Goal: Transaction & Acquisition: Purchase product/service

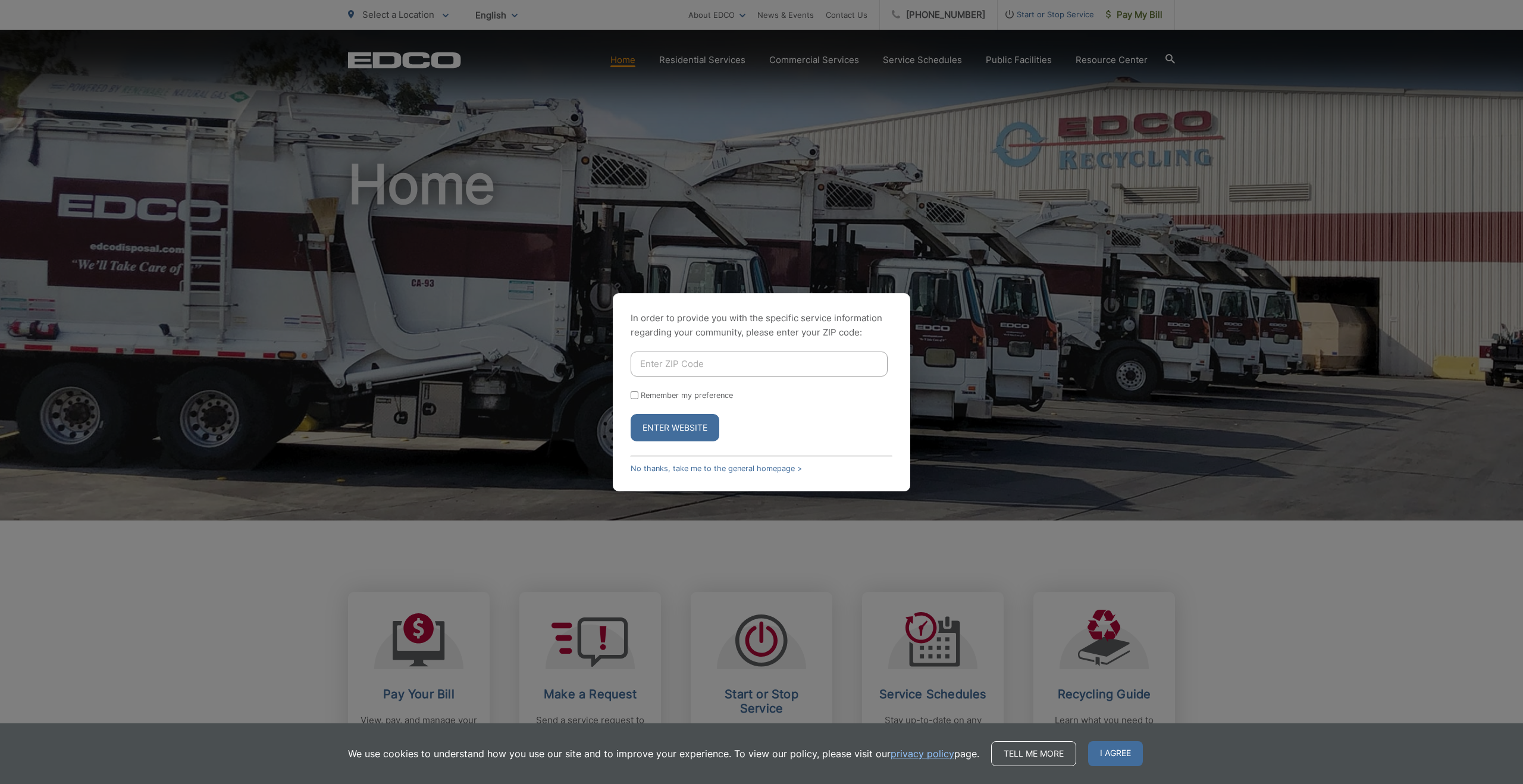
click at [693, 365] on input "Enter ZIP Code" at bounding box center [759, 363] width 257 height 25
type input "90275"
click at [635, 396] on input "Remember my preference" at bounding box center [634, 395] width 8 height 8
checkbox input "true"
click at [657, 428] on button "Enter Website" at bounding box center [674, 428] width 88 height 27
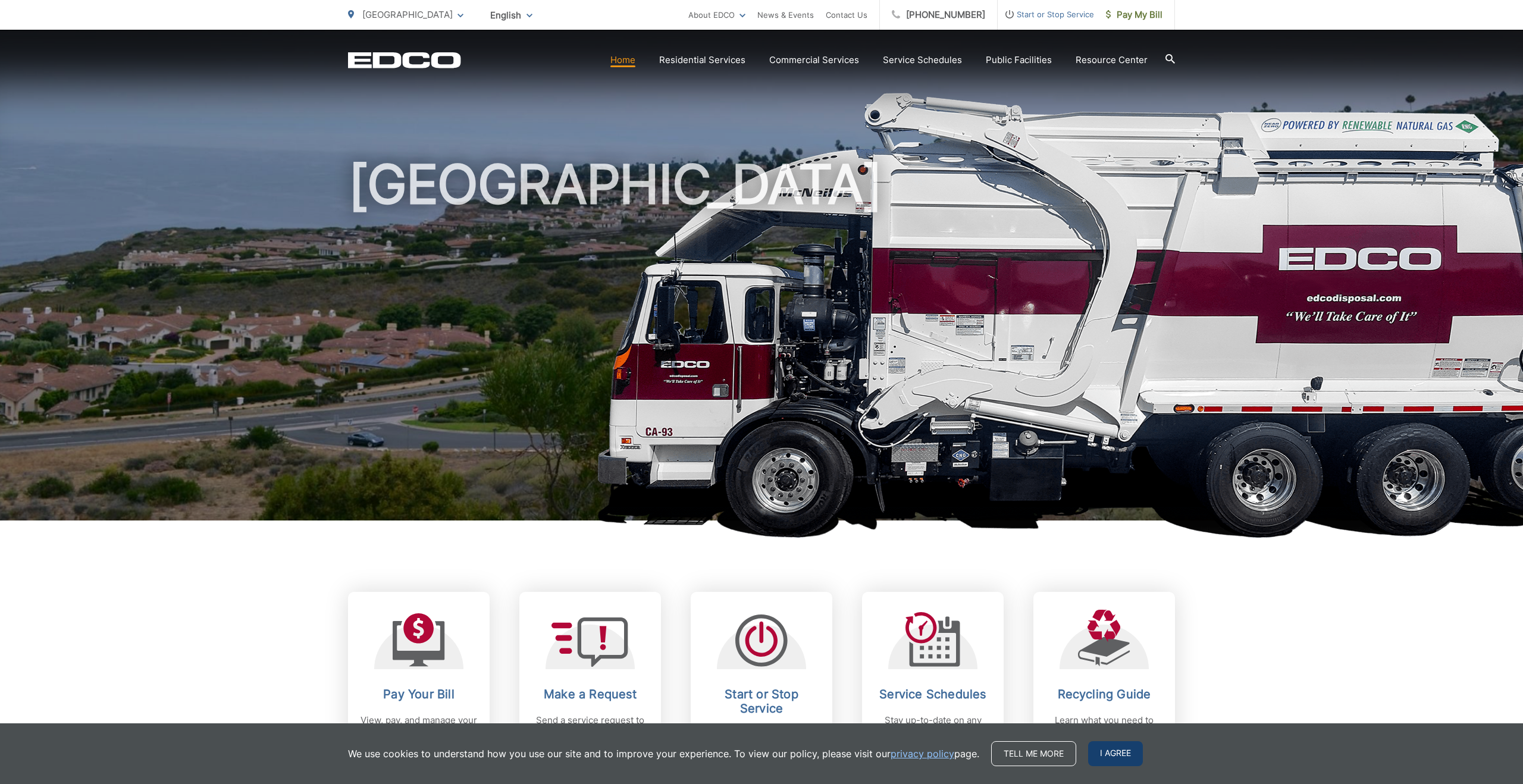
click at [1103, 752] on span "I agree" at bounding box center [1115, 753] width 55 height 25
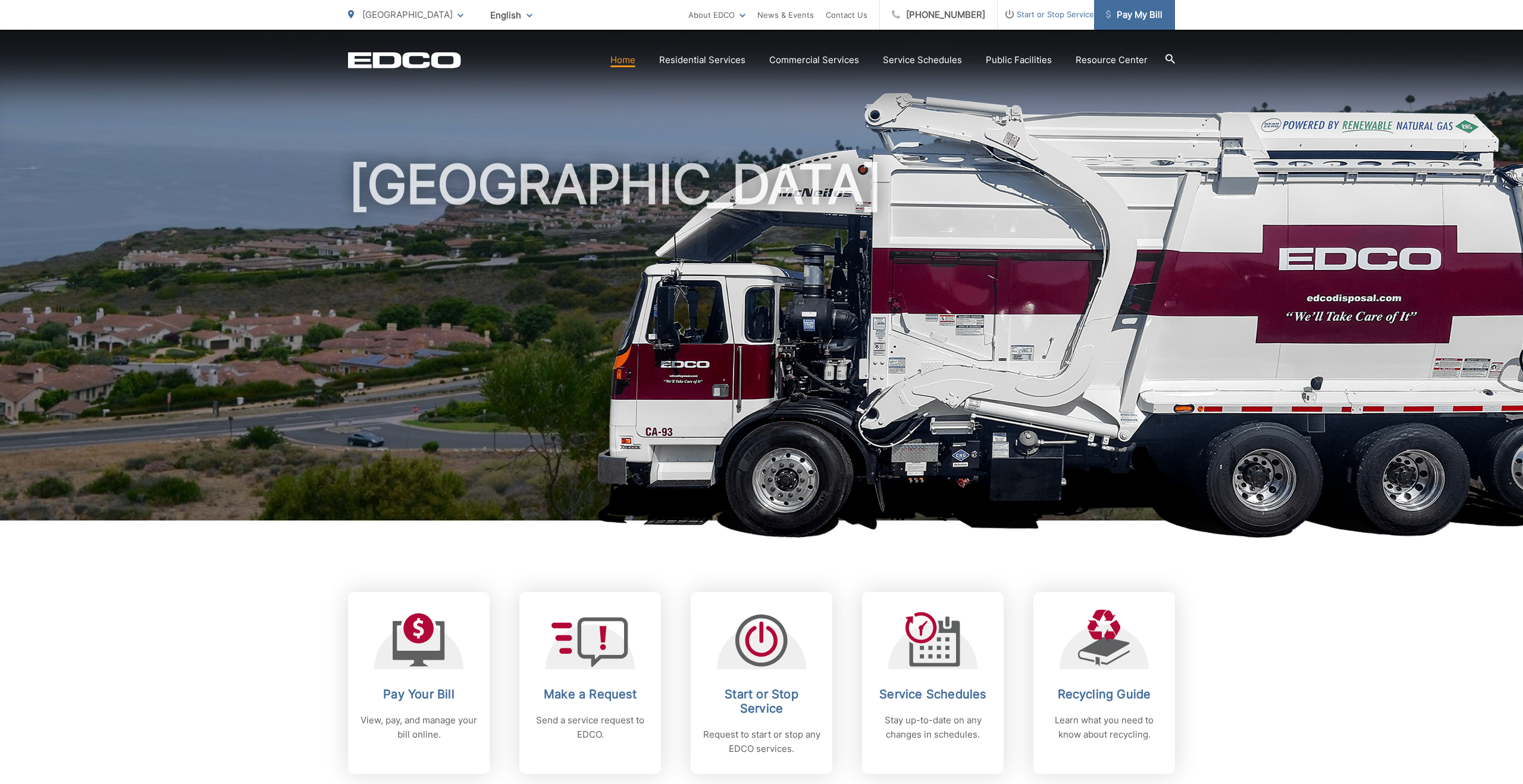
click at [1144, 12] on span "Pay My Bill" at bounding box center [1134, 15] width 57 height 14
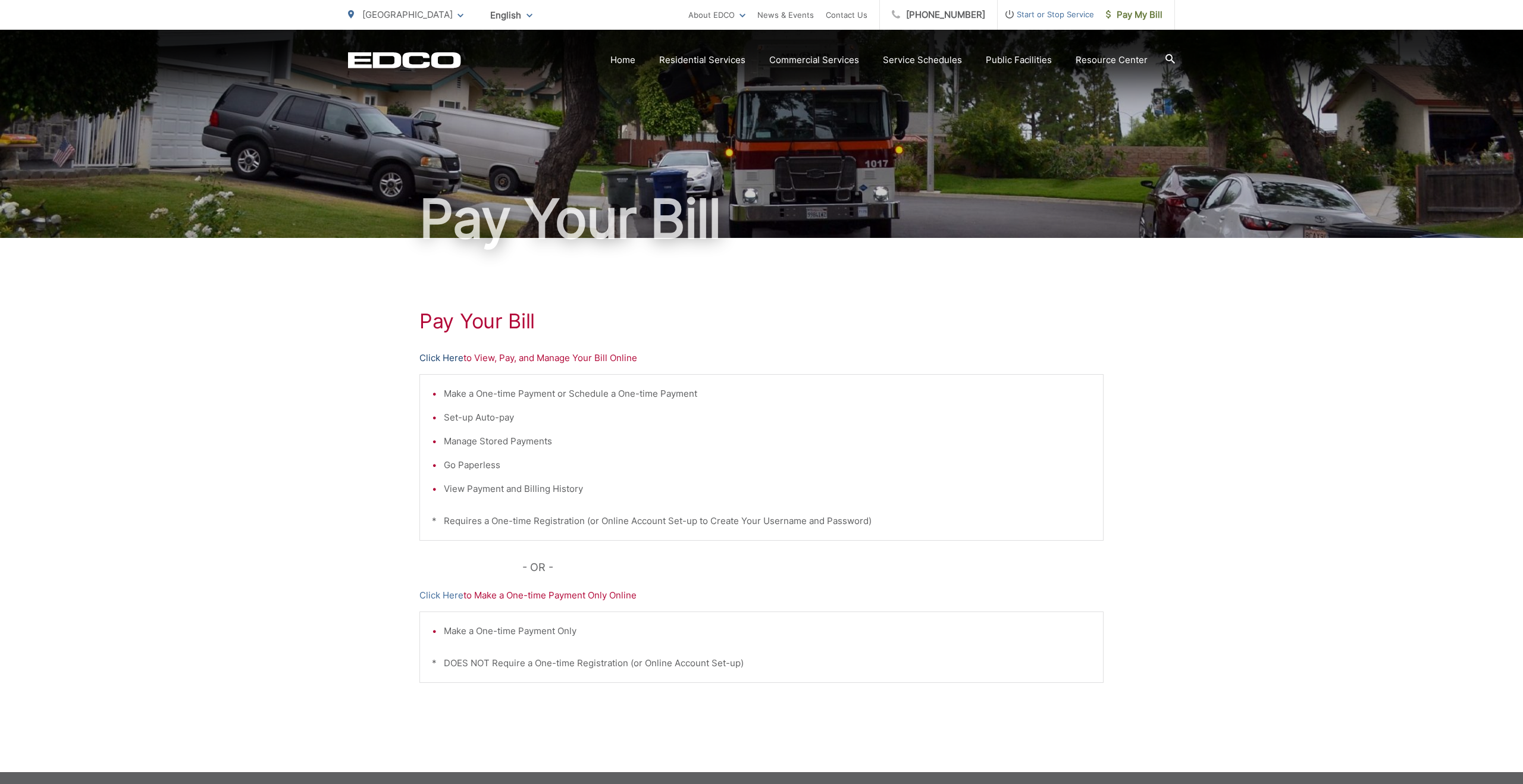
click at [442, 358] on link "Click Here" at bounding box center [441, 358] width 44 height 14
